Goal: Task Accomplishment & Management: Manage account settings

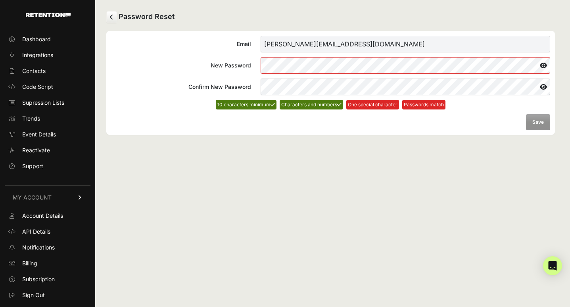
click at [545, 65] on icon at bounding box center [543, 65] width 13 height 13
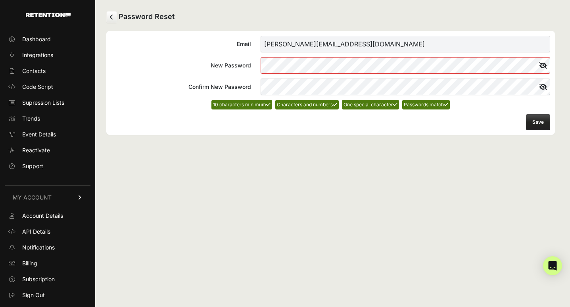
click at [542, 114] on form "Email amanda@esasnyc.com New Password Confirm New Password 10 characters minimu…" at bounding box center [330, 83] width 439 height 94
click at [540, 124] on button "Save" at bounding box center [538, 122] width 24 height 16
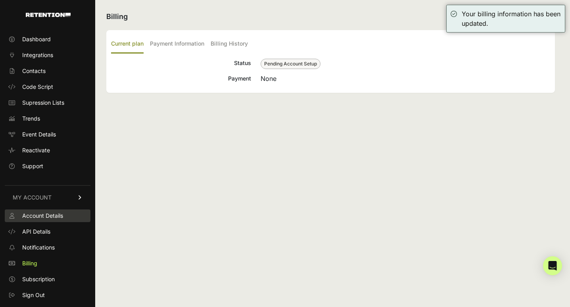
click at [65, 215] on link "Account Details" at bounding box center [48, 216] width 86 height 13
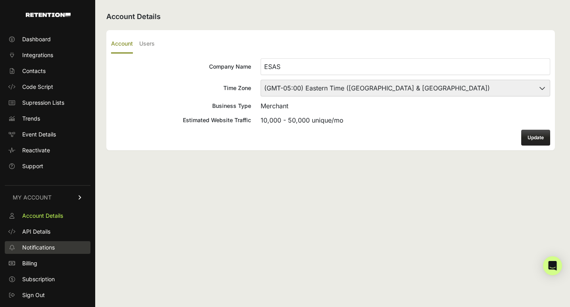
click at [58, 245] on link "Notifications" at bounding box center [48, 247] width 86 height 13
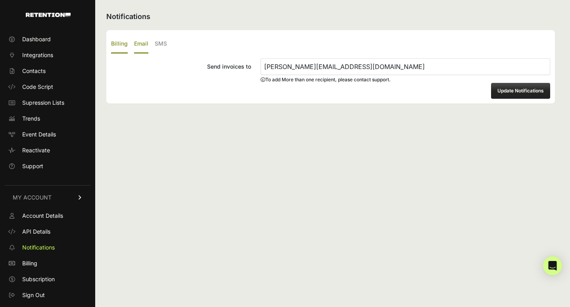
click at [145, 44] on label "Email" at bounding box center [141, 44] width 14 height 19
click at [0, 0] on input "Email" at bounding box center [0, 0] width 0 height 0
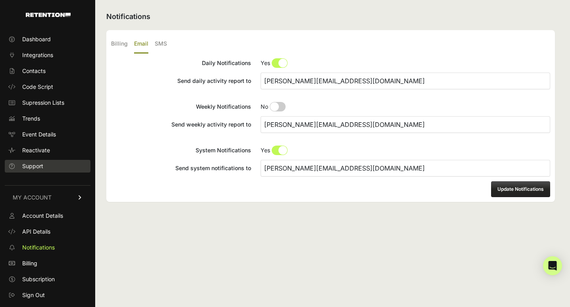
click at [43, 165] on span "Support" at bounding box center [32, 166] width 21 height 8
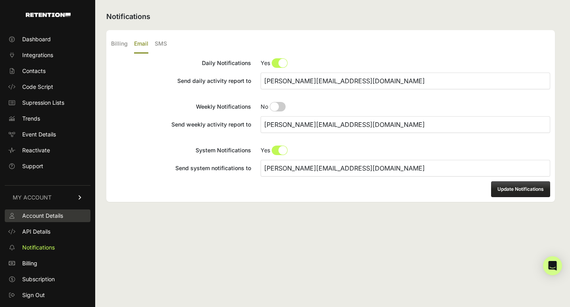
click at [51, 218] on span "Account Details" at bounding box center [42, 216] width 41 height 8
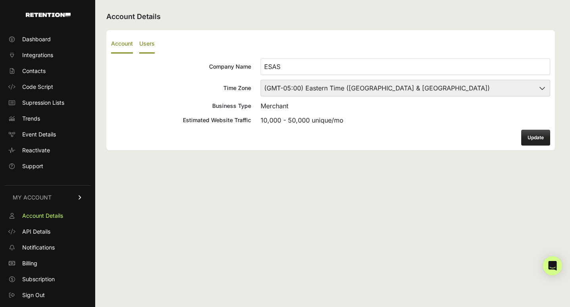
click at [149, 45] on label "Users" at bounding box center [146, 44] width 15 height 19
click at [0, 0] on input "Users" at bounding box center [0, 0] width 0 height 0
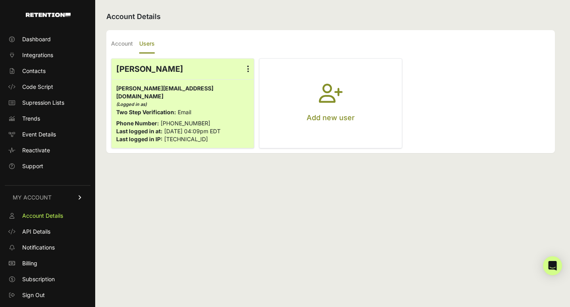
click at [291, 95] on button "Add new user" at bounding box center [331, 103] width 142 height 89
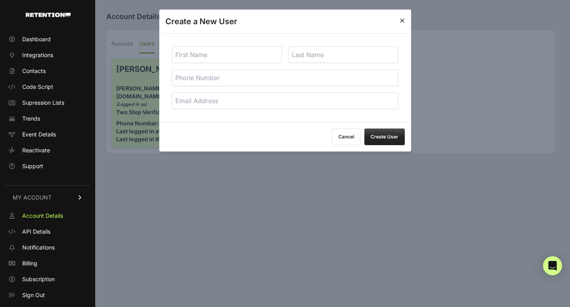
click at [202, 58] on input "text" at bounding box center [227, 54] width 110 height 17
type input "Konstantin"
click at [322, 58] on input "text" at bounding box center [344, 54] width 110 height 17
paste input "Riepka"
type input "Riepka"
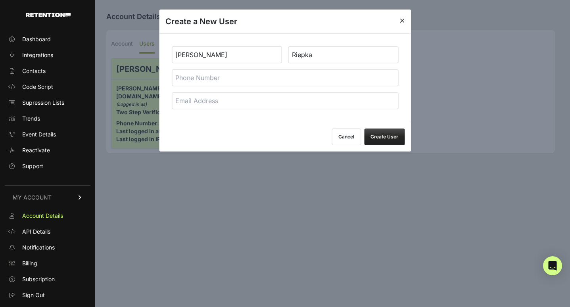
click at [235, 75] on input "tel" at bounding box center [285, 77] width 227 height 17
paste input "konstant.fb@gmail.com"
type input "konstant.fb@gmail.com"
click at [230, 105] on input "email" at bounding box center [285, 100] width 227 height 17
paste input "konstant.fb@gmail.com"
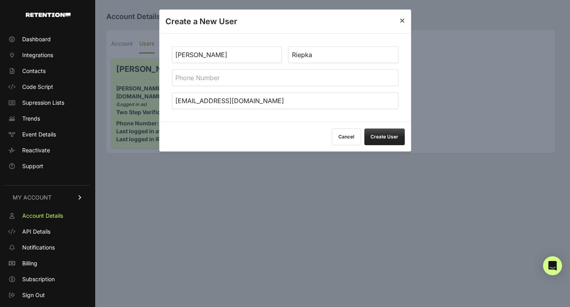
type input "konstant.fb@gmail.com"
click at [378, 134] on button "Create User" at bounding box center [384, 137] width 40 height 17
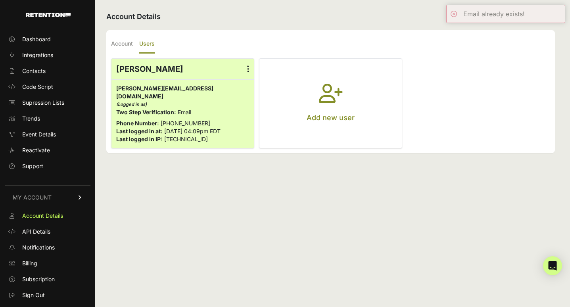
click at [378, 134] on button "Add new user" at bounding box center [331, 103] width 142 height 89
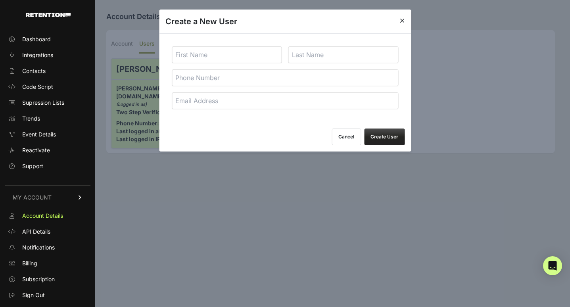
click at [272, 102] on input "email" at bounding box center [285, 100] width 227 height 17
paste input "[EMAIL_ADDRESS][DOMAIN_NAME]"
type input "[EMAIL_ADDRESS][DOMAIN_NAME]"
click at [228, 53] on input "text" at bounding box center [227, 54] width 110 height 17
click at [207, 54] on input "text" at bounding box center [227, 54] width 110 height 17
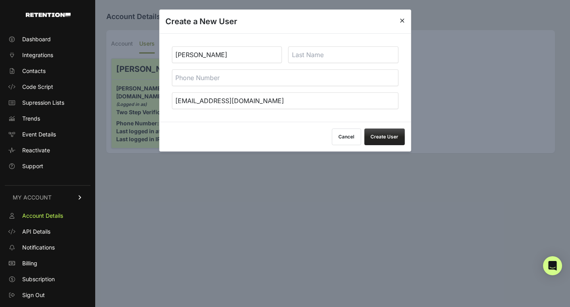
type input "[PERSON_NAME]"
click at [389, 134] on button "Create User" at bounding box center [384, 137] width 40 height 17
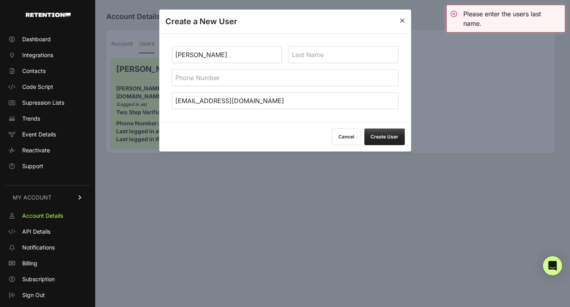
click at [333, 52] on input "text" at bounding box center [344, 54] width 110 height 17
type input "Riepka"
click at [364, 129] on button "Create User" at bounding box center [384, 137] width 40 height 17
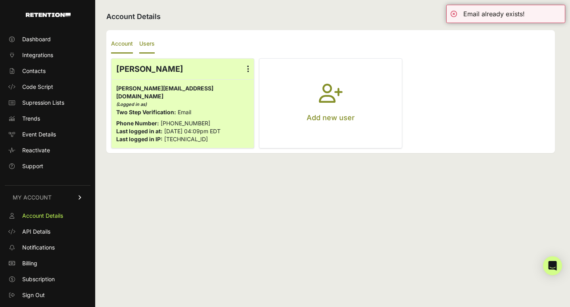
click at [120, 47] on label "Account" at bounding box center [122, 44] width 22 height 19
click at [0, 0] on input "Account" at bounding box center [0, 0] width 0 height 0
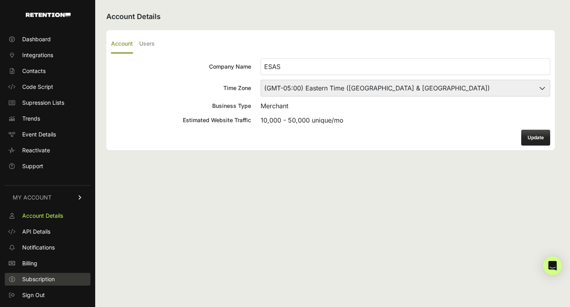
click at [41, 279] on span "Subscription" at bounding box center [38, 279] width 33 height 8
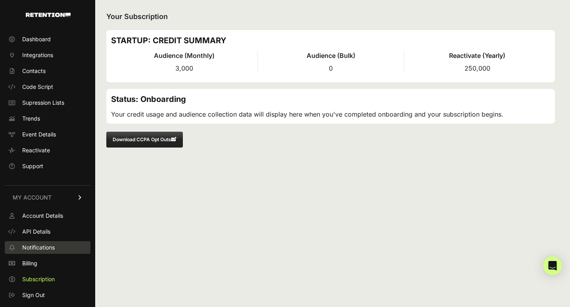
click at [50, 244] on span "Notifications" at bounding box center [38, 248] width 33 height 8
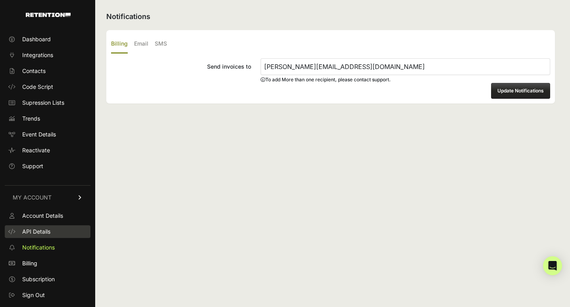
click at [50, 234] on span "API Details" at bounding box center [36, 232] width 28 height 8
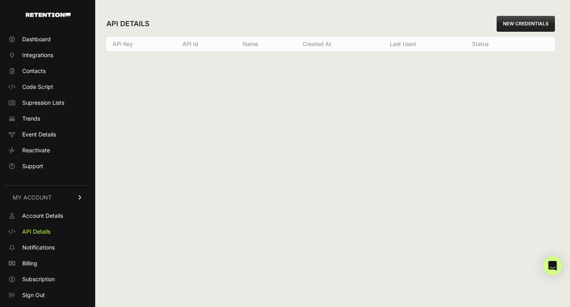
click at [507, 21] on link "NEW CREDENTIALS" at bounding box center [526, 24] width 58 height 16
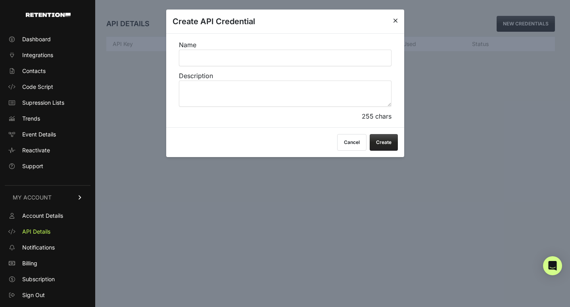
click at [397, 19] on icon at bounding box center [395, 20] width 5 height 6
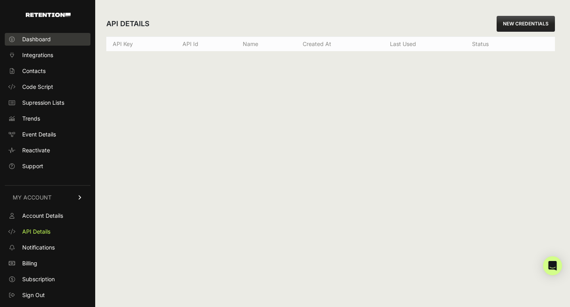
click at [58, 40] on link "Dashboard" at bounding box center [48, 39] width 86 height 13
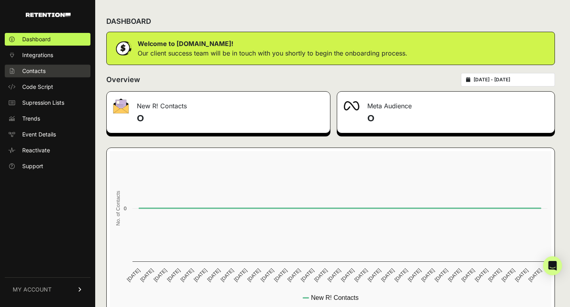
click at [45, 72] on span "Contacts" at bounding box center [33, 71] width 23 height 8
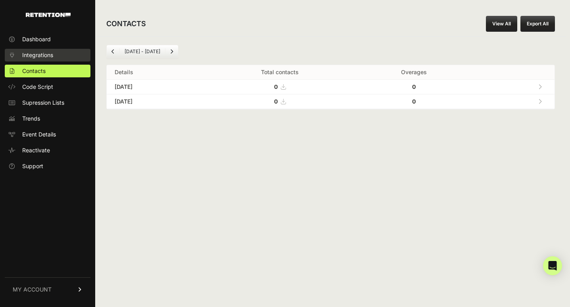
click at [53, 55] on span "Integrations" at bounding box center [37, 55] width 31 height 8
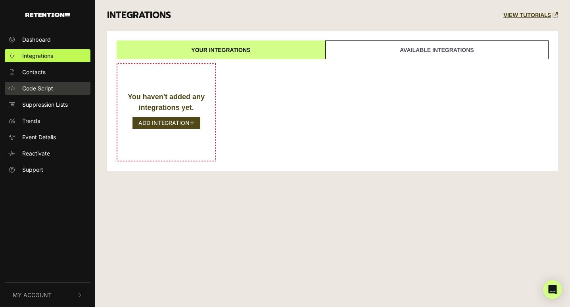
click at [42, 86] on span "Code Script" at bounding box center [37, 88] width 31 height 8
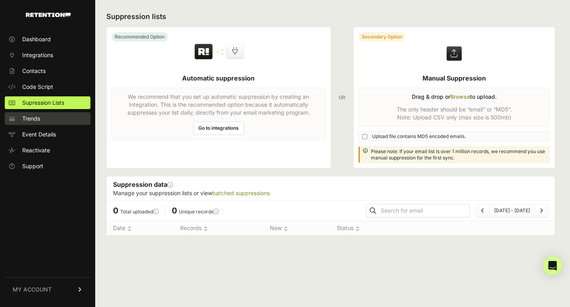
click at [41, 120] on link "Trends" at bounding box center [48, 118] width 86 height 13
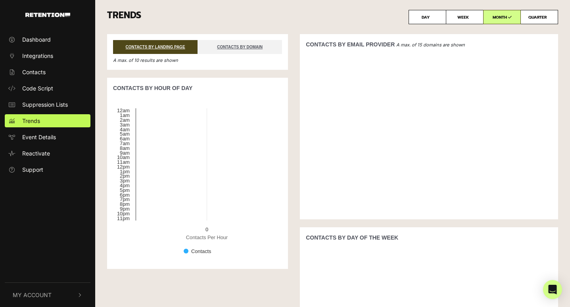
click at [51, 17] on img "button" at bounding box center [47, 15] width 45 height 4
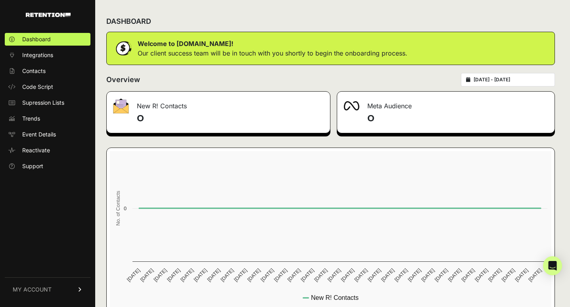
click at [40, 288] on span "MY ACCOUNT" at bounding box center [32, 290] width 39 height 8
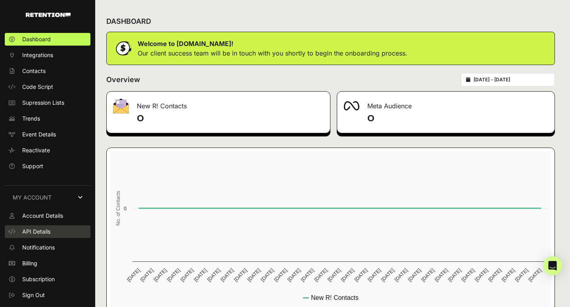
scroll to position [17, 0]
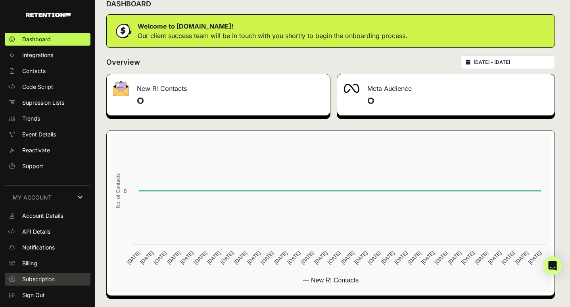
click at [46, 282] on span "Subscription" at bounding box center [38, 279] width 33 height 8
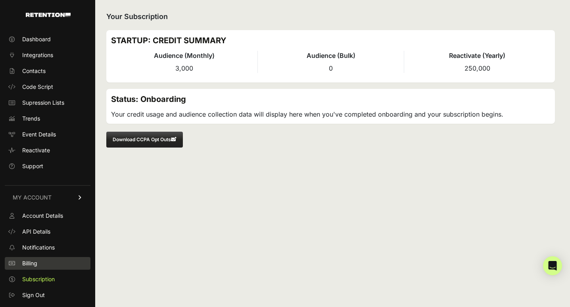
click at [46, 265] on link "Billing" at bounding box center [48, 263] width 86 height 13
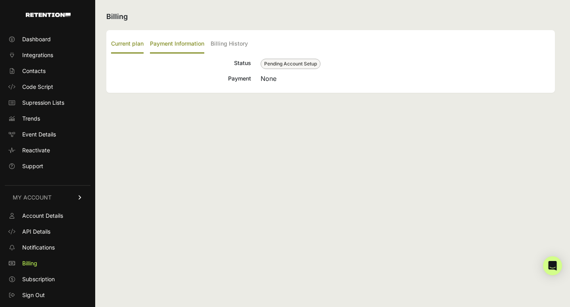
click at [173, 44] on label "Payment Information" at bounding box center [177, 44] width 54 height 19
click at [0, 0] on input "Payment Information" at bounding box center [0, 0] width 0 height 0
